Goal: Task Accomplishment & Management: Manage account settings

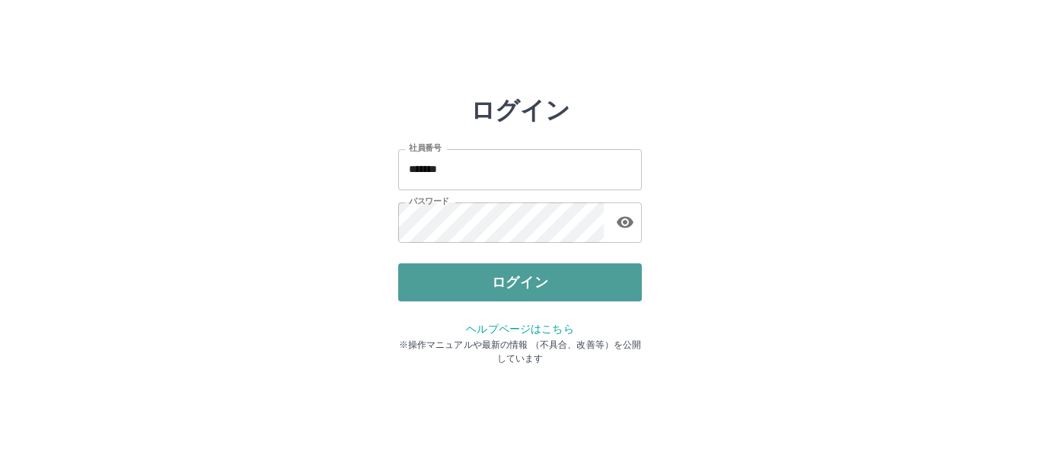
click at [507, 285] on button "ログイン" at bounding box center [520, 282] width 244 height 38
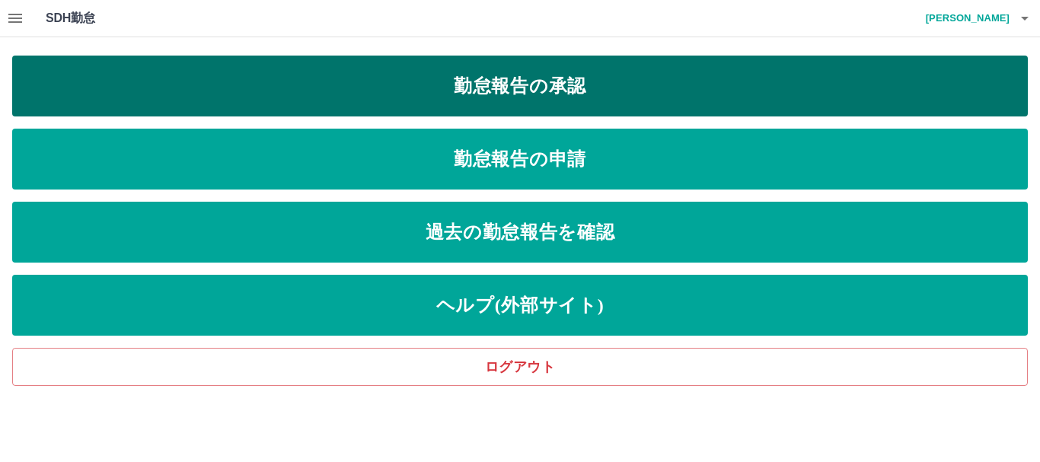
click at [559, 94] on link "勤怠報告の承認" at bounding box center [519, 86] width 1015 height 61
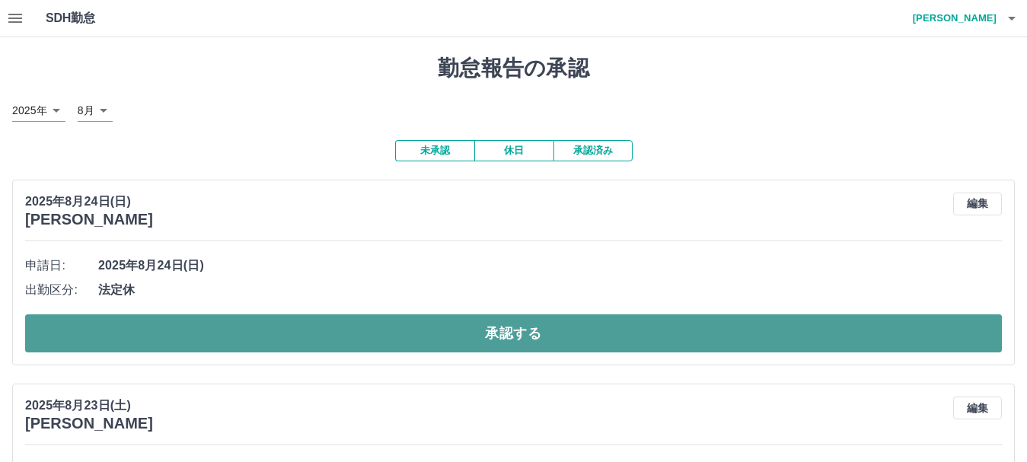
click at [476, 338] on button "承認する" at bounding box center [513, 333] width 976 height 38
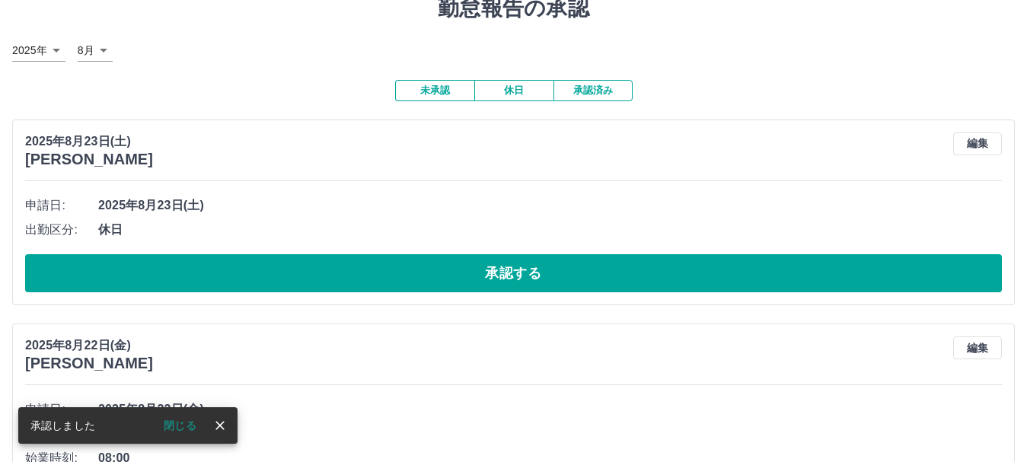
scroll to position [152, 0]
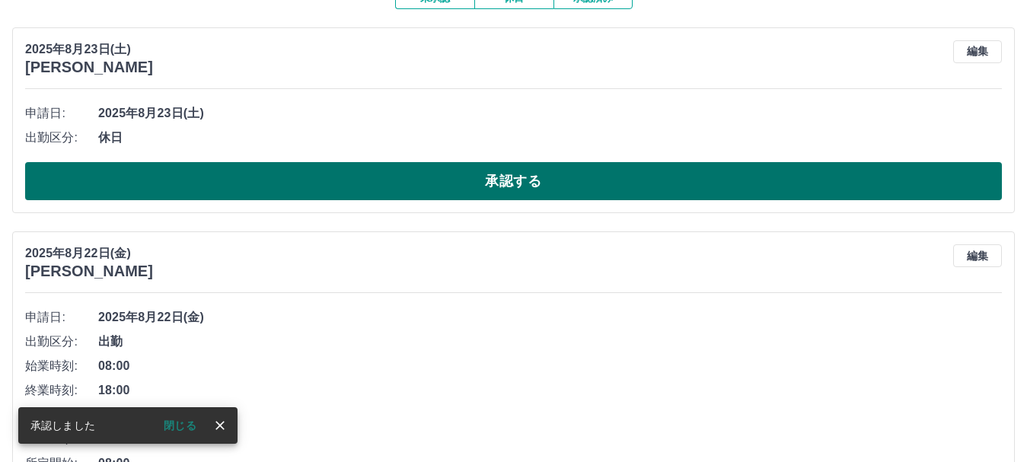
click at [581, 187] on button "承認する" at bounding box center [513, 181] width 976 height 38
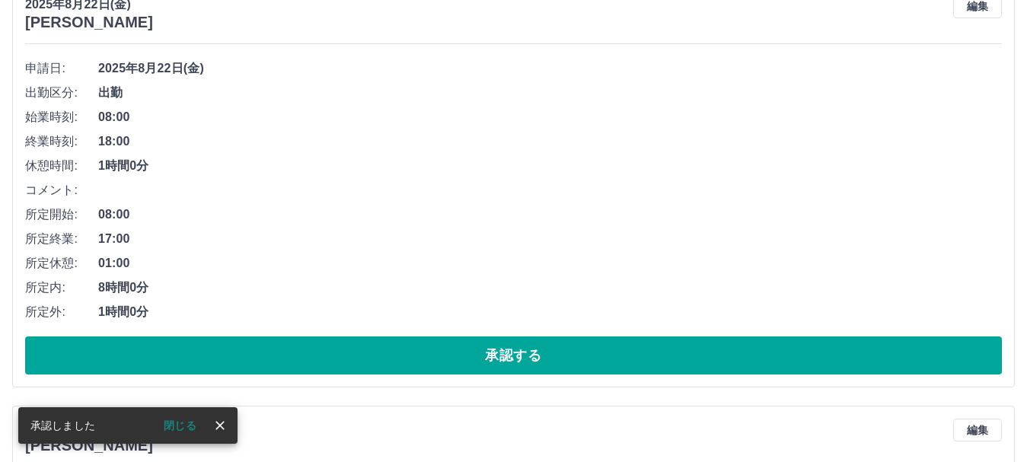
scroll to position [228, 0]
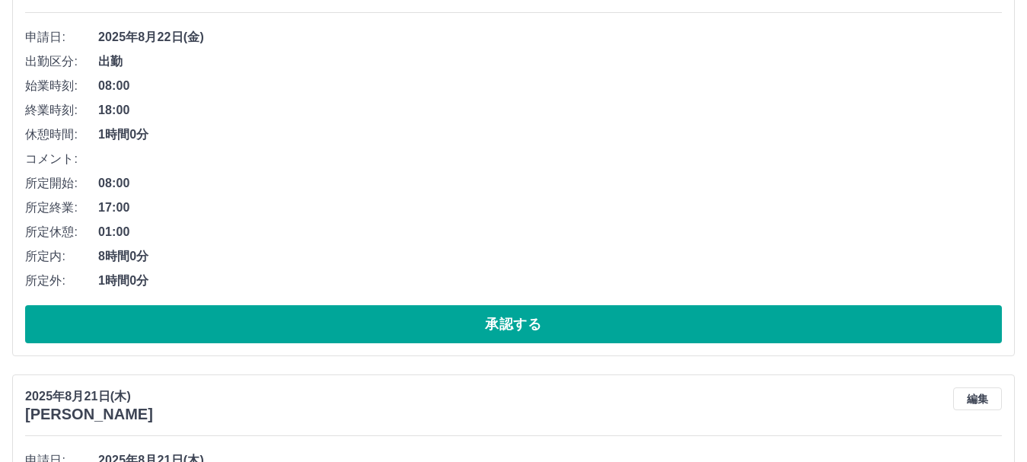
click at [520, 323] on button "承認する" at bounding box center [513, 324] width 976 height 38
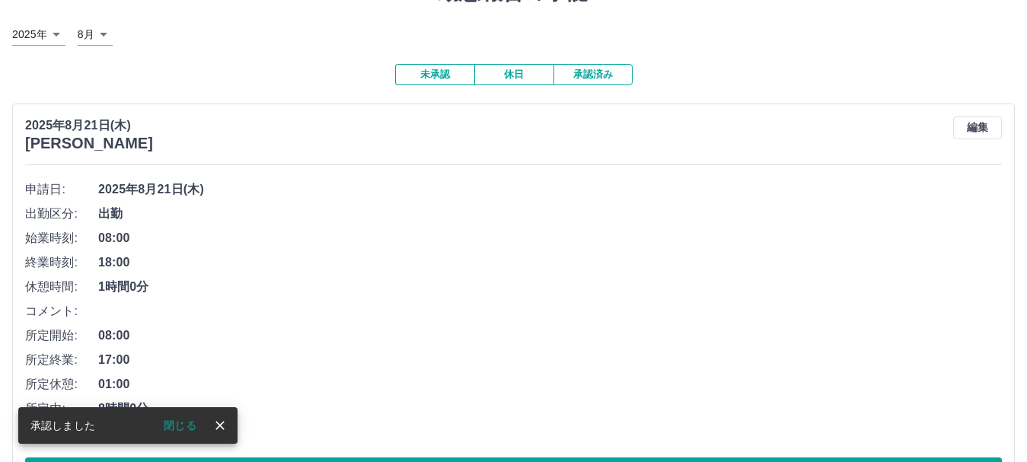
scroll to position [142, 0]
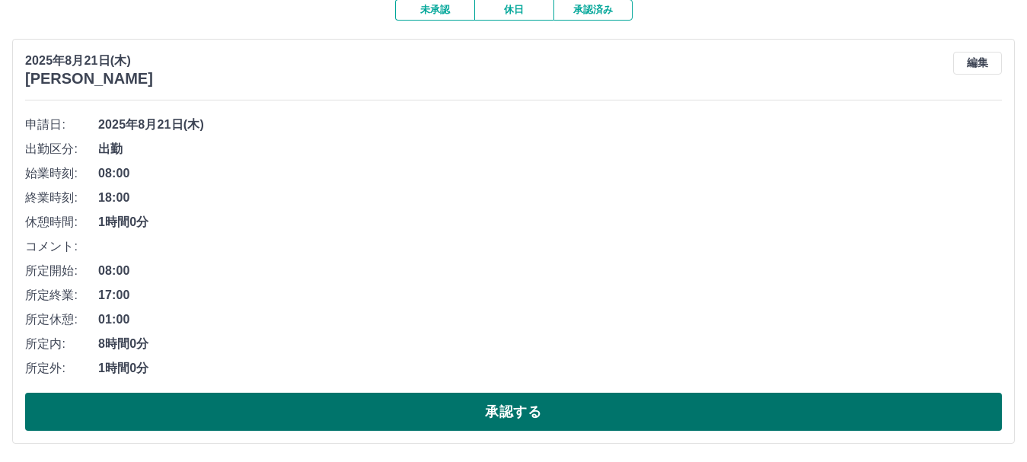
click at [565, 416] on button "承認する" at bounding box center [513, 412] width 976 height 38
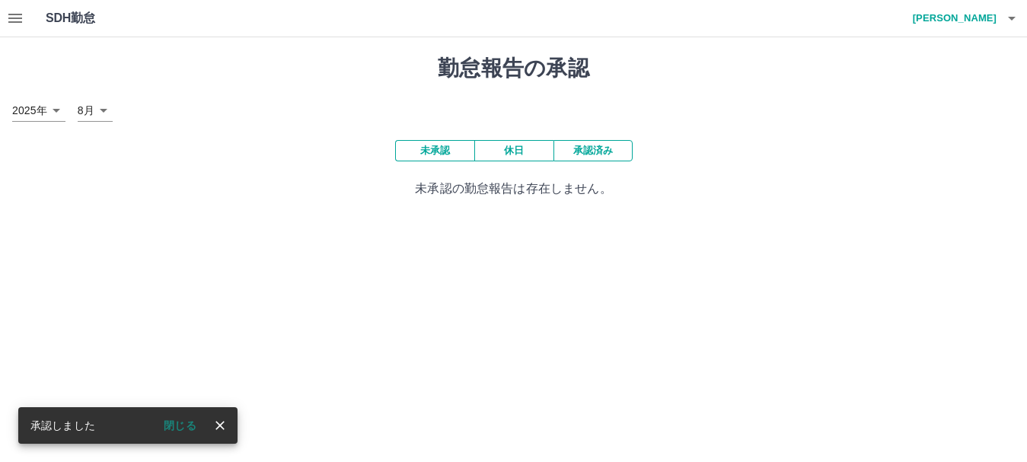
scroll to position [0, 0]
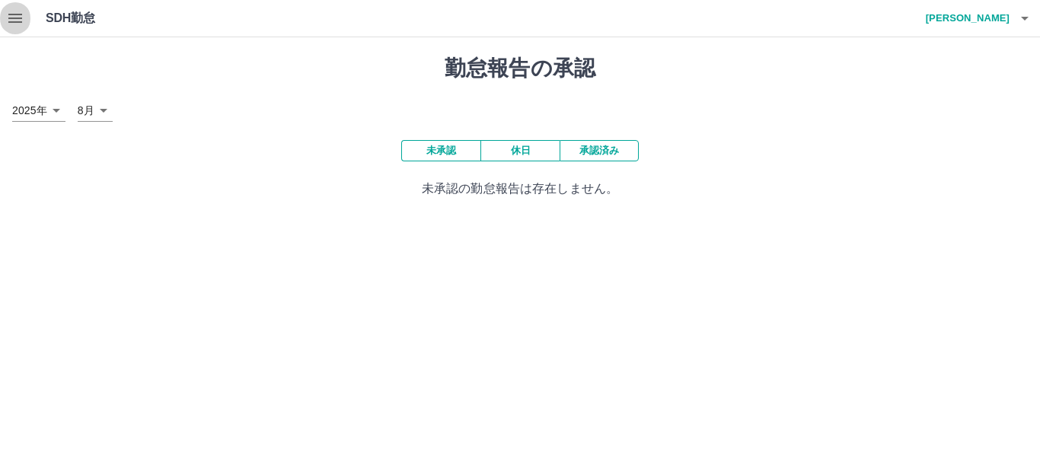
click at [18, 20] on icon "button" at bounding box center [15, 18] width 18 height 18
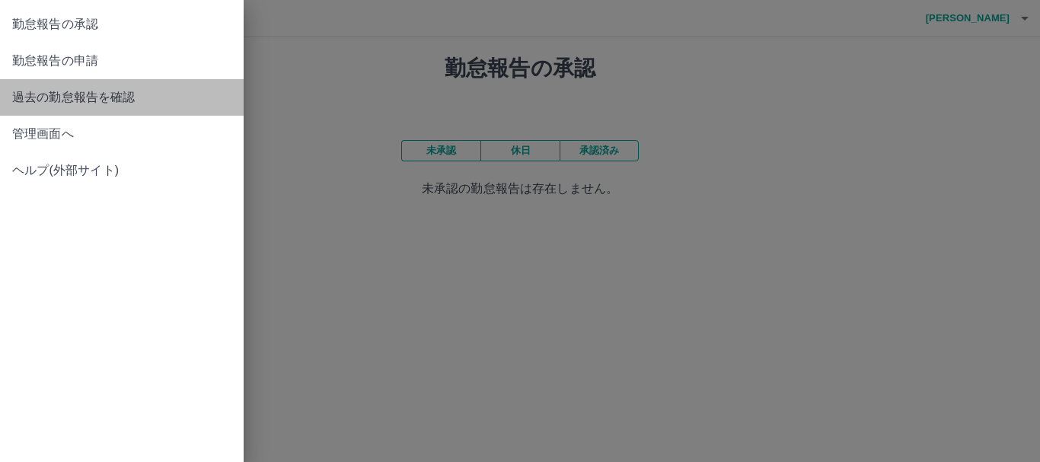
click at [65, 98] on span "過去の勤怠報告を確認" at bounding box center [121, 97] width 219 height 18
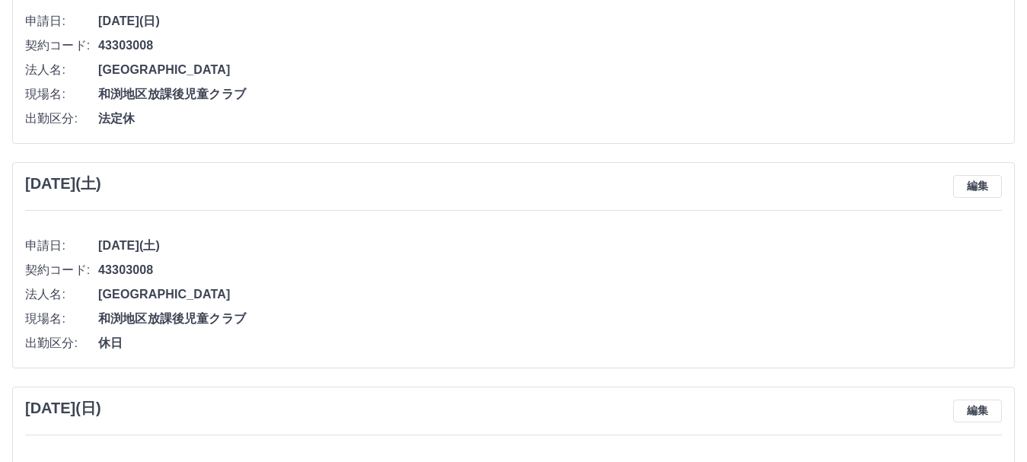
scroll to position [228, 0]
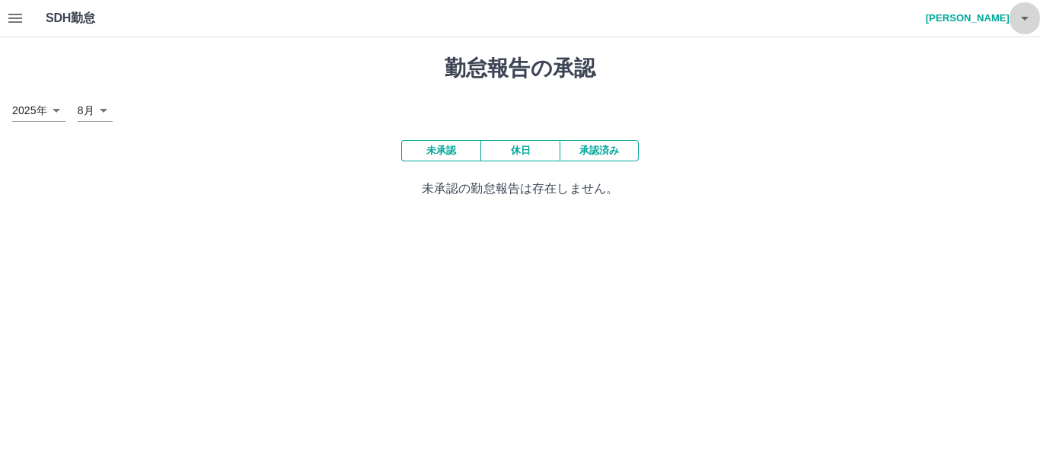
click at [1024, 16] on icon "button" at bounding box center [1024, 18] width 18 height 18
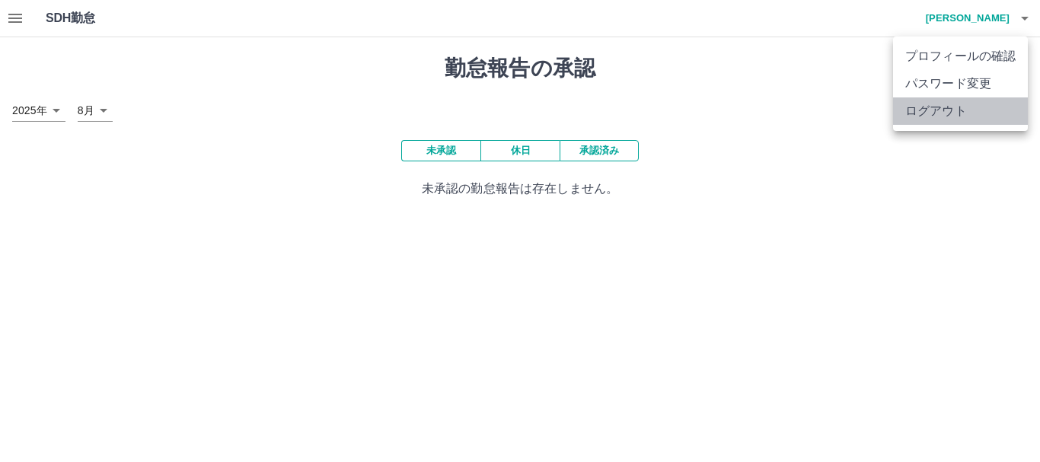
click at [942, 115] on li "ログアウト" at bounding box center [960, 110] width 135 height 27
